Goal: Task Accomplishment & Management: Complete application form

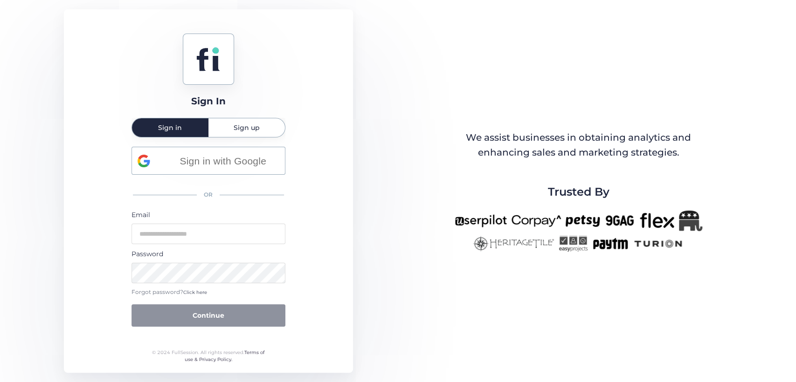
click at [213, 249] on div "Password" at bounding box center [208, 254] width 154 height 10
click at [203, 228] on input "email" at bounding box center [208, 234] width 154 height 21
click at [306, 212] on div "Sign In Sign in Sign up Sign in with Google OR Email Password Forgot password? …" at bounding box center [208, 191] width 289 height 364
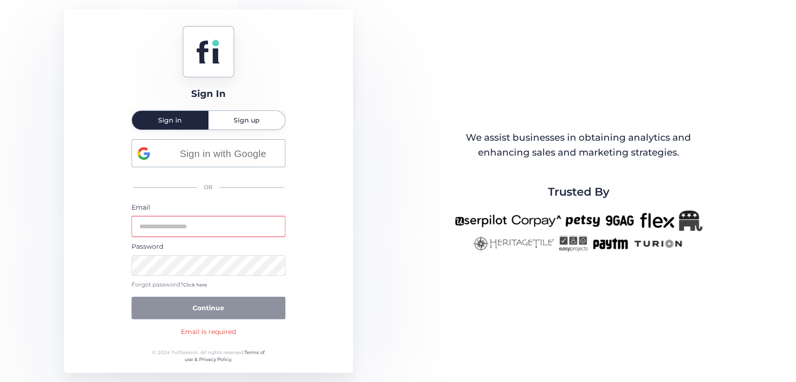
click at [324, 244] on div "Sign In Sign in Sign up Sign in with Google OR Email Password Forgot password? …" at bounding box center [208, 191] width 289 height 364
click at [212, 155] on span "Sign in with Google" at bounding box center [223, 153] width 112 height 15
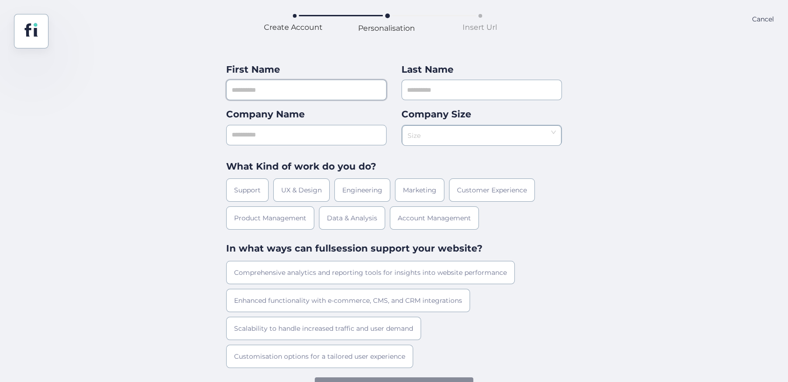
click at [298, 94] on input "text" at bounding box center [306, 90] width 160 height 21
type input "***"
click at [426, 95] on input "text" at bounding box center [481, 90] width 160 height 21
type input "***"
click at [291, 139] on input "text" at bounding box center [306, 135] width 160 height 21
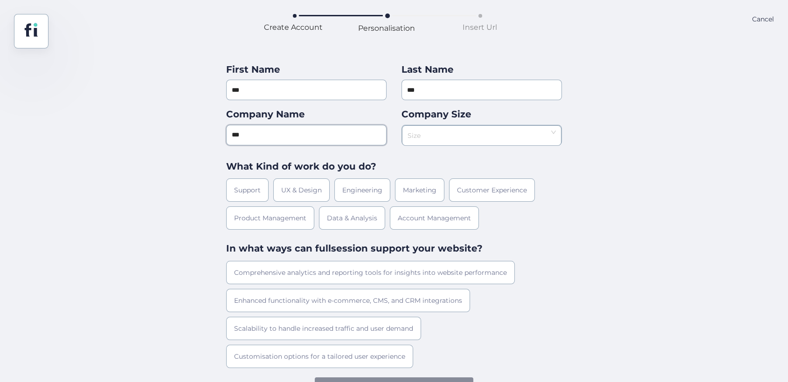
type input "***"
click at [484, 134] on input at bounding box center [478, 133] width 142 height 14
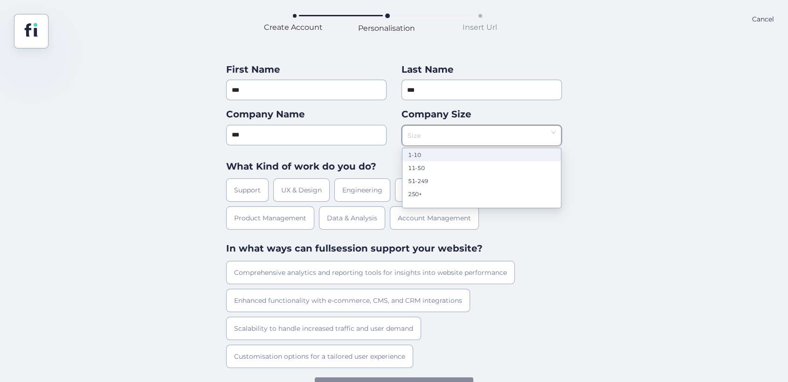
click at [440, 159] on nz-option-item "1-10" at bounding box center [481, 154] width 159 height 13
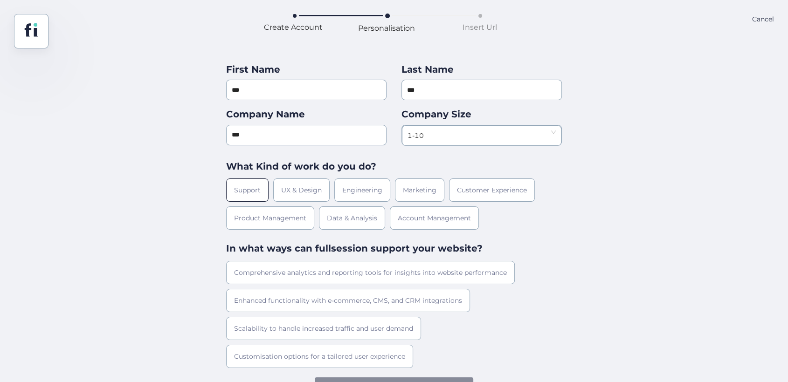
click at [259, 189] on div "Support" at bounding box center [247, 190] width 42 height 23
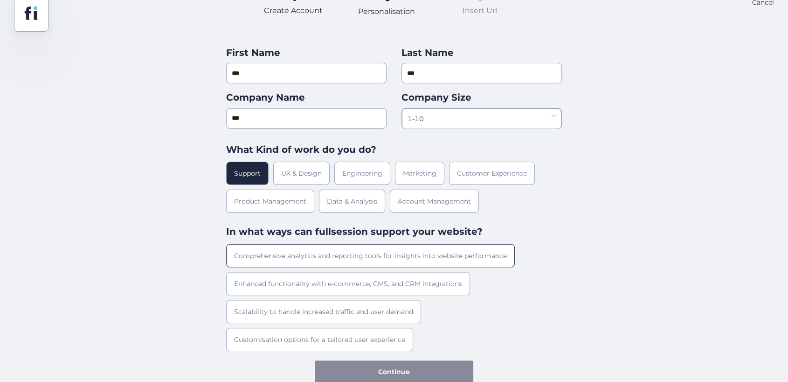
click at [308, 248] on div "Comprehensive analytics and reporting tools for insights into website performan…" at bounding box center [370, 255] width 289 height 23
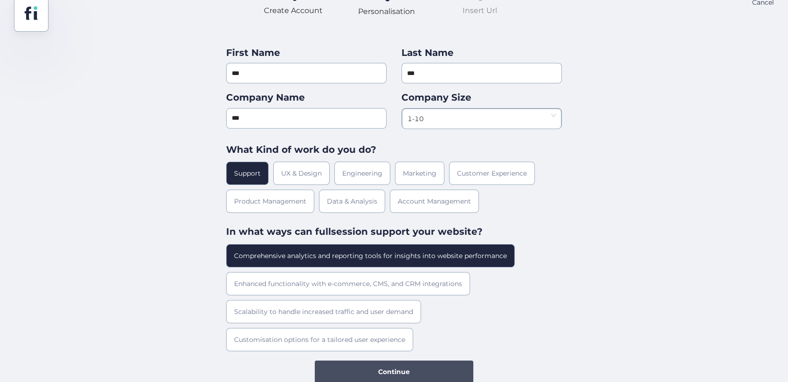
click at [385, 371] on span "Continue" at bounding box center [394, 372] width 32 height 10
